Goal: Task Accomplishment & Management: Use online tool/utility

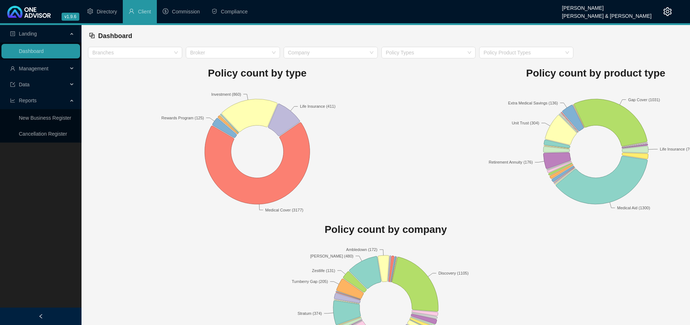
click at [46, 66] on span "Management" at bounding box center [34, 69] width 30 height 6
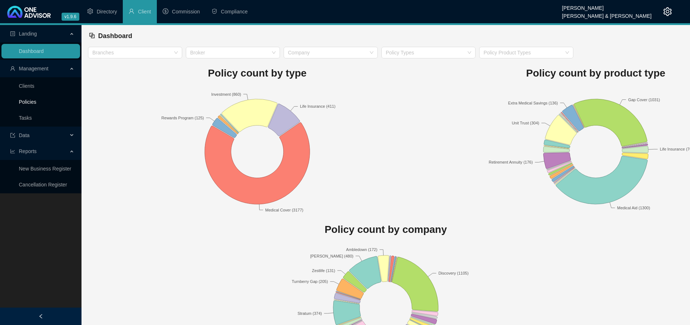
click at [28, 103] on link "Policies" at bounding box center [27, 102] width 17 height 6
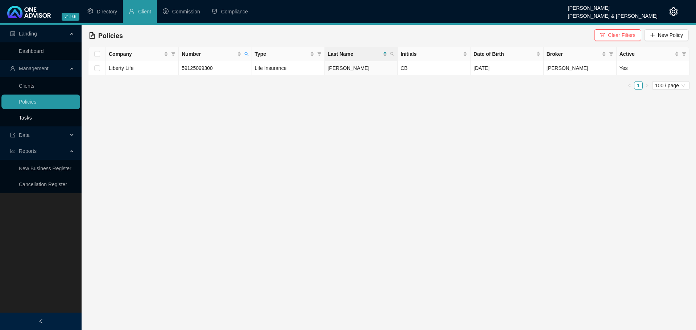
click at [28, 116] on link "Tasks" at bounding box center [25, 118] width 13 height 6
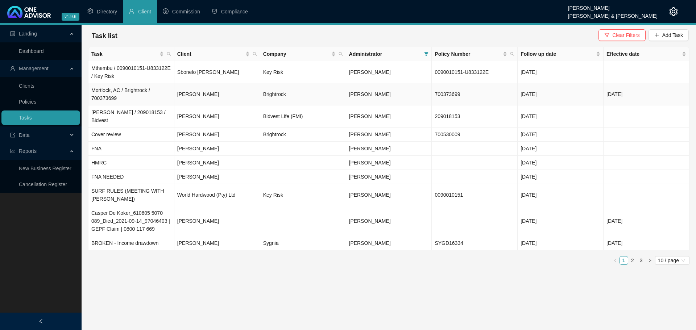
click at [243, 93] on td "[PERSON_NAME]" at bounding box center [217, 94] width 86 height 22
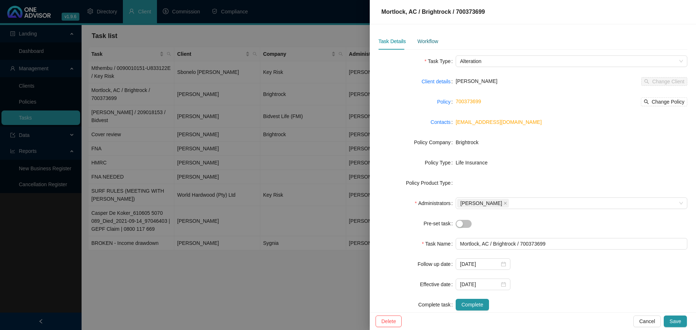
click at [429, 41] on div "Workflow" at bounding box center [427, 41] width 21 height 8
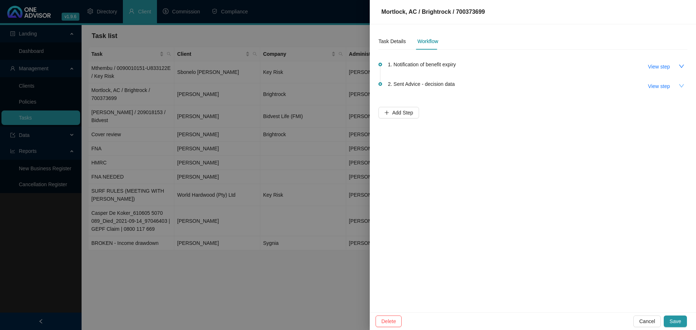
click at [682, 85] on icon "down" at bounding box center [681, 86] width 6 height 6
click at [658, 86] on span "View step" at bounding box center [659, 86] width 22 height 8
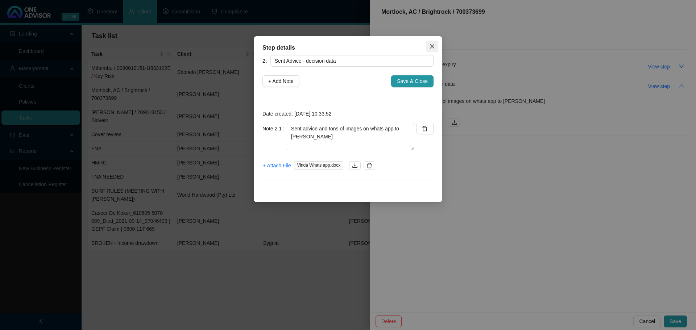
click at [431, 46] on icon "close" at bounding box center [432, 46] width 6 height 6
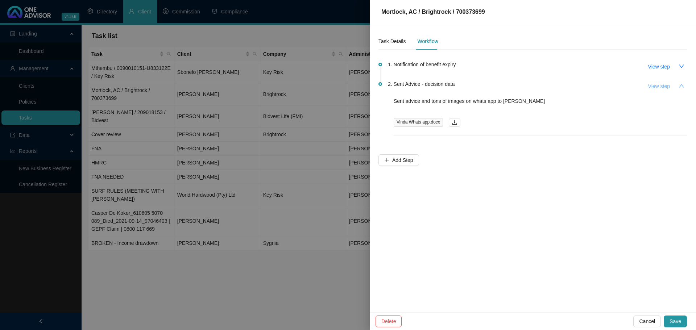
click at [655, 84] on span "View step" at bounding box center [659, 86] width 22 height 8
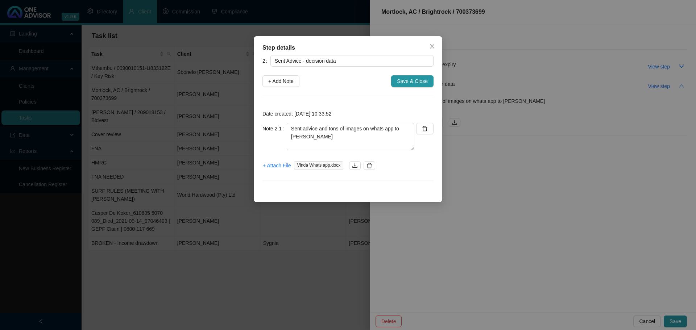
click at [624, 137] on div "Step details 2 Sent Advice - decision data + Add Note Save & Close Date created…" at bounding box center [348, 165] width 696 height 330
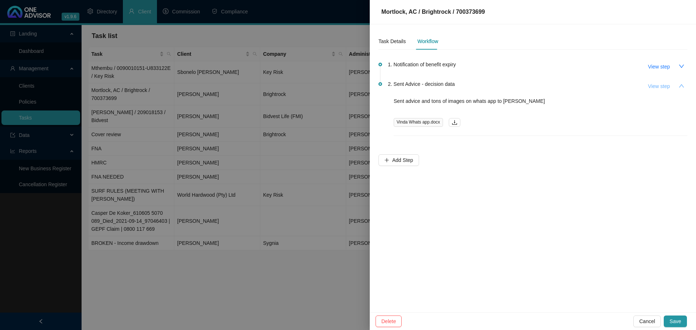
click at [657, 86] on span "View step" at bounding box center [659, 86] width 22 height 8
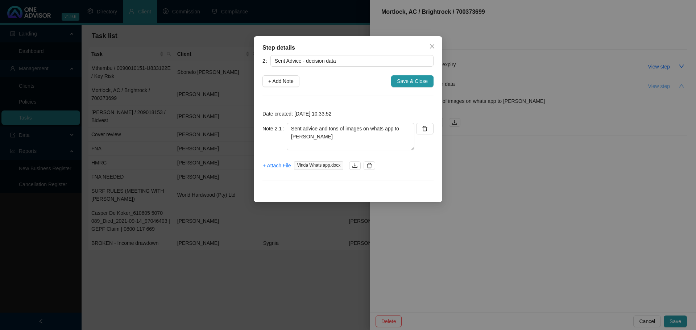
click at [657, 86] on div "Step details 2 Sent Advice - decision data + Add Note Save & Close Date created…" at bounding box center [348, 165] width 696 height 330
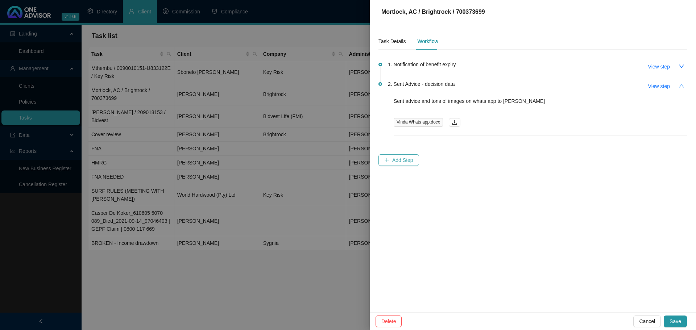
click at [399, 159] on span "Add Step" at bounding box center [402, 160] width 21 height 8
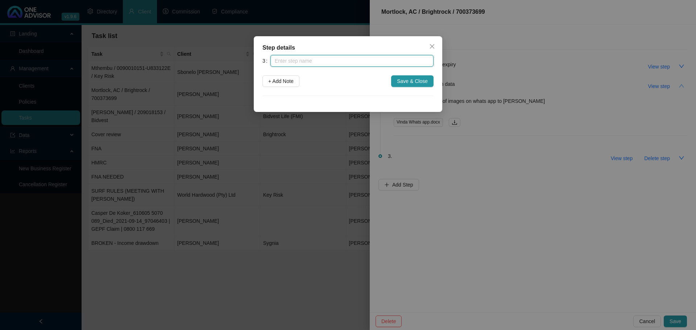
click at [303, 59] on input "text" at bounding box center [351, 61] width 163 height 12
type input "Emailed final quote for acceptance"
click at [415, 83] on span "Save & Close" at bounding box center [412, 81] width 31 height 8
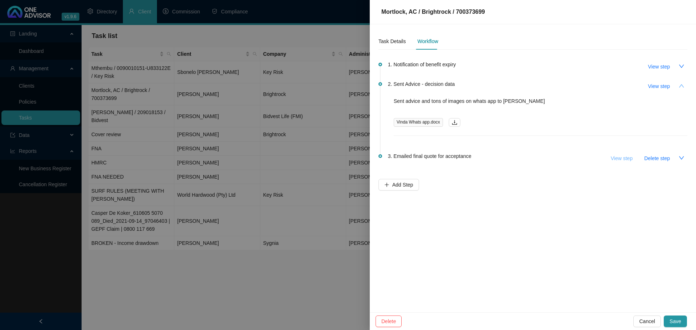
click at [628, 157] on span "View step" at bounding box center [622, 158] width 22 height 8
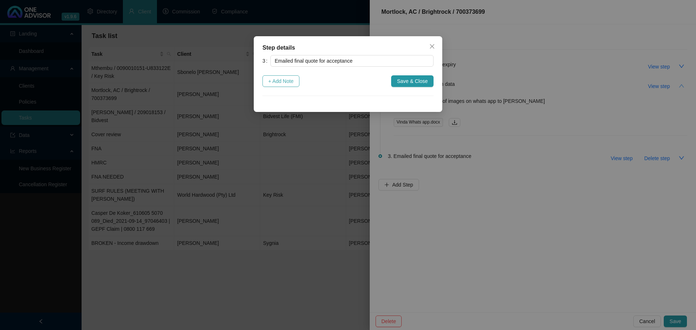
click at [282, 82] on span "+ Add Note" at bounding box center [280, 81] width 25 height 8
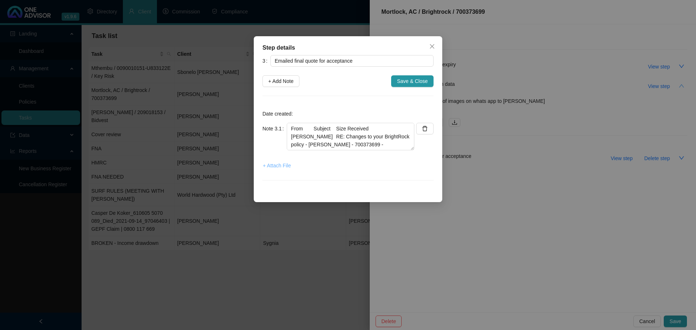
click at [278, 166] on span "+ Attach File" at bounding box center [277, 166] width 28 height 8
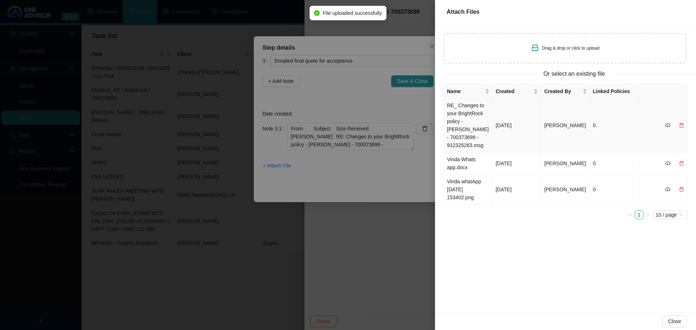
click at [471, 120] on td "RE_ Changes to your BrightRock policy - [PERSON_NAME] - 700373699 - 912325263.m…" at bounding box center [468, 126] width 49 height 54
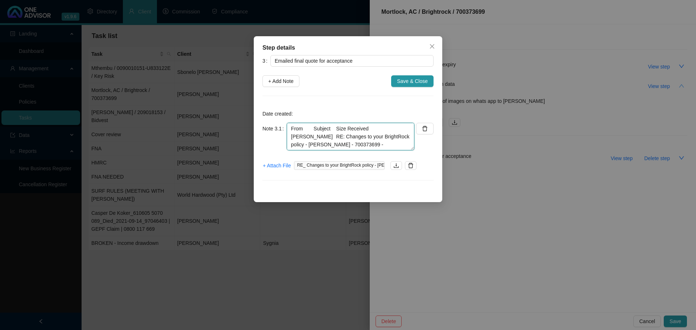
click at [373, 130] on textarea "From Subject Size Received [PERSON_NAME] RE: Changes to your BrightRock policy …" at bounding box center [351, 137] width 128 height 28
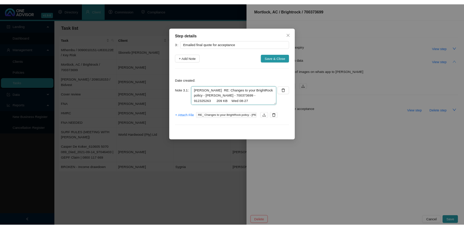
scroll to position [8, 0]
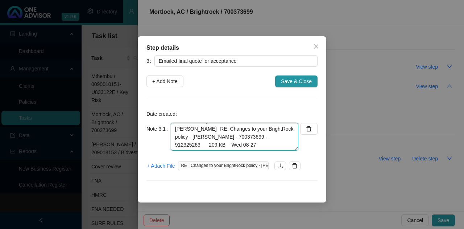
click at [266, 146] on textarea "From Subject Size Received [PERSON_NAME] RE: Changes to your BrightRock policy …" at bounding box center [235, 137] width 128 height 28
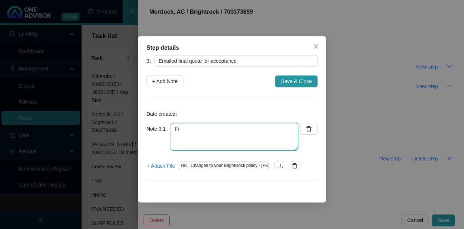
type textarea "F"
type textarea "M"
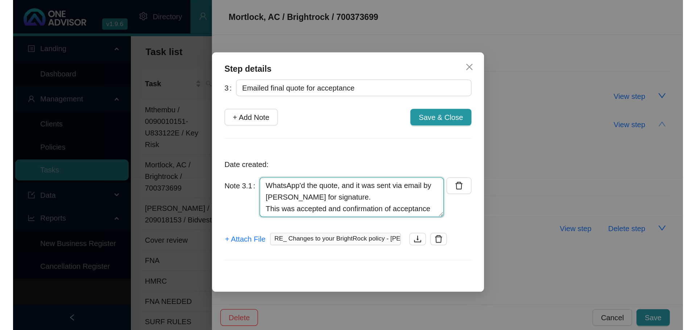
scroll to position [6, 0]
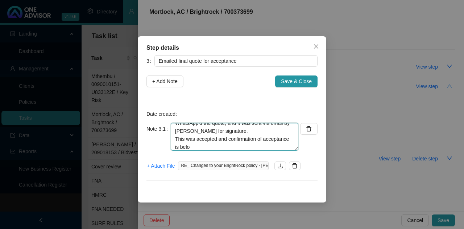
type textarea "WhatsApp'd the quote, and it was sent via email by [PERSON_NAME] for signature.…"
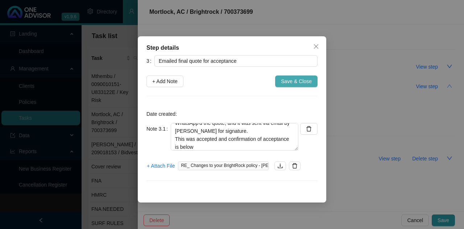
click at [301, 80] on span "Save & Close" at bounding box center [296, 81] width 31 height 8
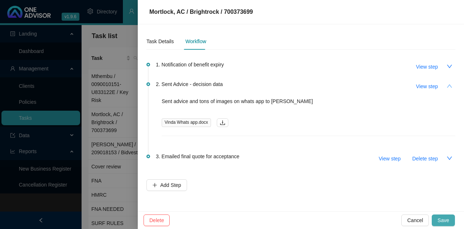
click at [442, 221] on span "Save" at bounding box center [443, 220] width 12 height 8
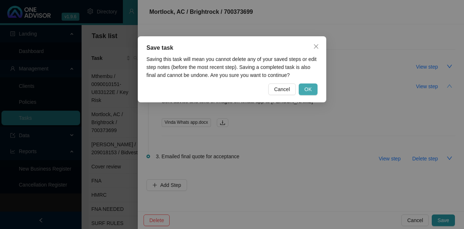
click at [308, 86] on span "OK" at bounding box center [307, 89] width 7 height 8
